Goal: Information Seeking & Learning: Learn about a topic

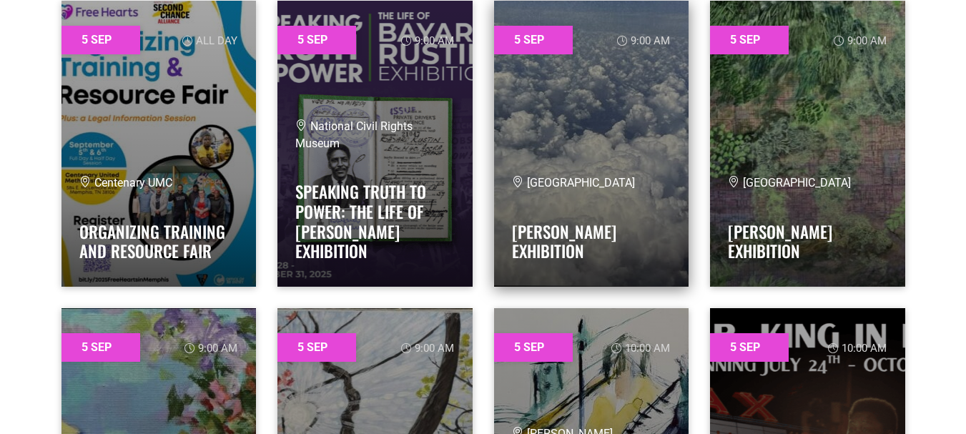
click at [594, 154] on link at bounding box center [591, 144] width 195 height 286
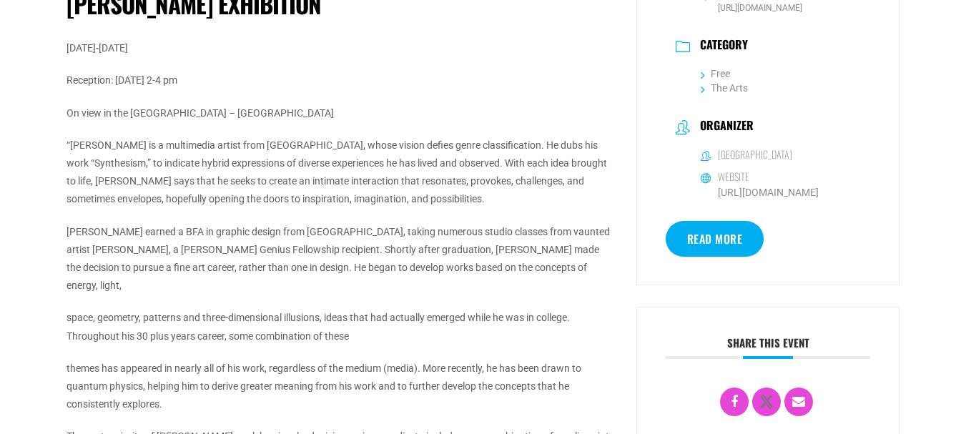
scroll to position [429, 0]
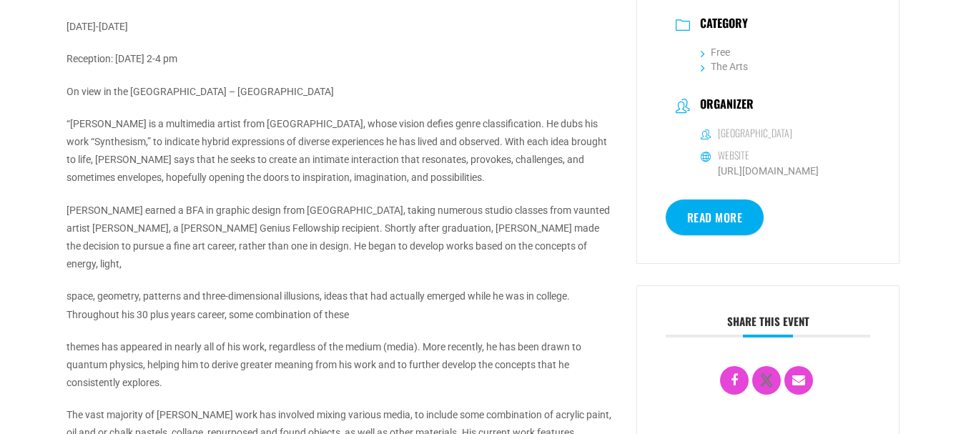
click at [335, 99] on p "On view in the Visitors Center – West Hallway" at bounding box center [341, 92] width 549 height 18
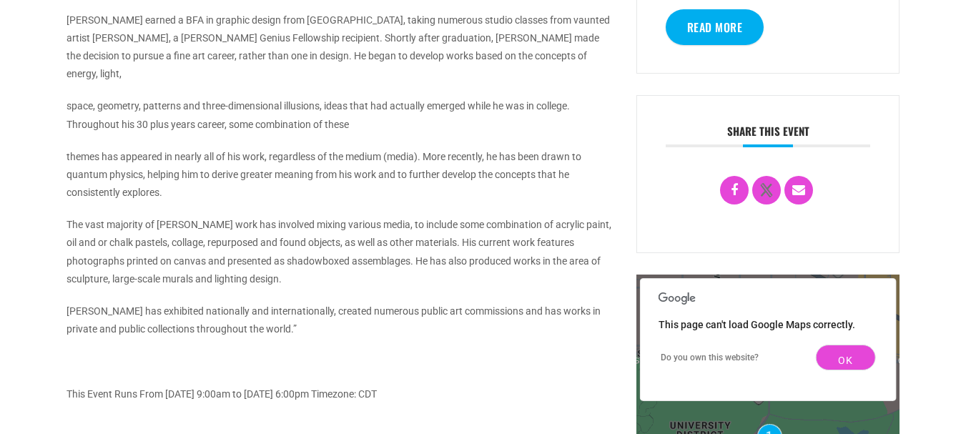
scroll to position [715, 0]
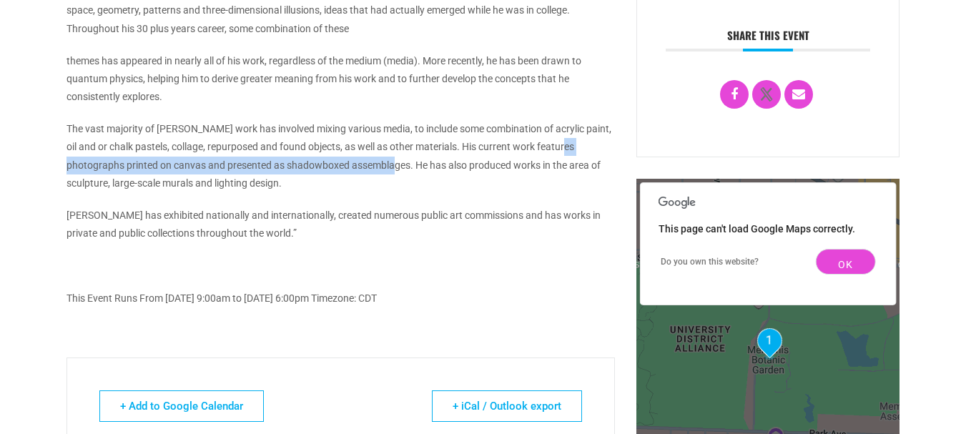
drag, startPoint x: 66, startPoint y: 147, endPoint x: 408, endPoint y: 153, distance: 342.7
click at [408, 153] on p "The vast majority of Thompson’s work has involved mixing various media, to incl…" at bounding box center [341, 156] width 549 height 72
